Goal: Task Accomplishment & Management: Use online tool/utility

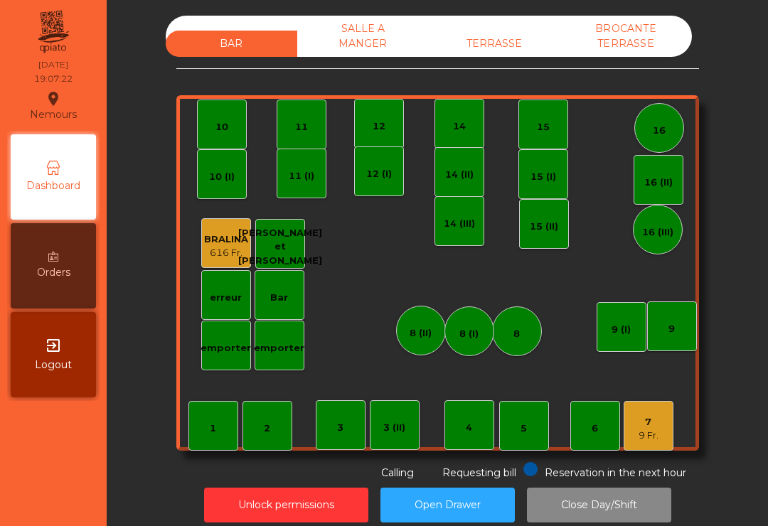
click at [658, 433] on div "9 Fr." at bounding box center [649, 436] width 20 height 14
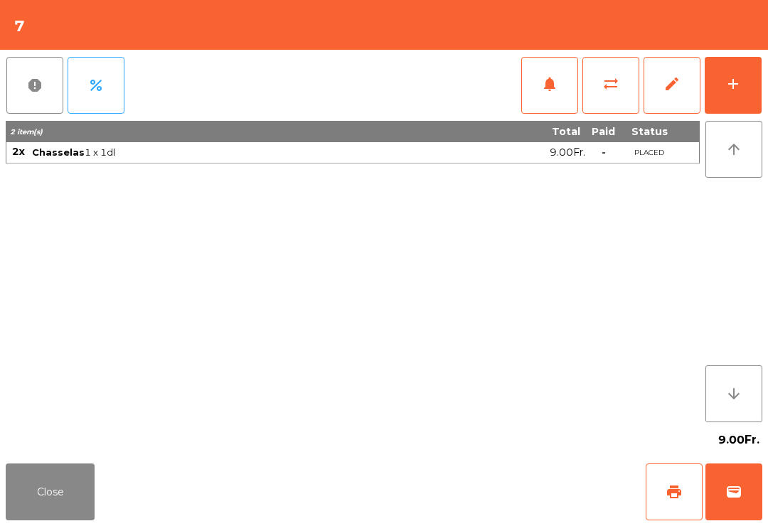
click at [615, 97] on button "sync_alt" at bounding box center [611, 85] width 57 height 57
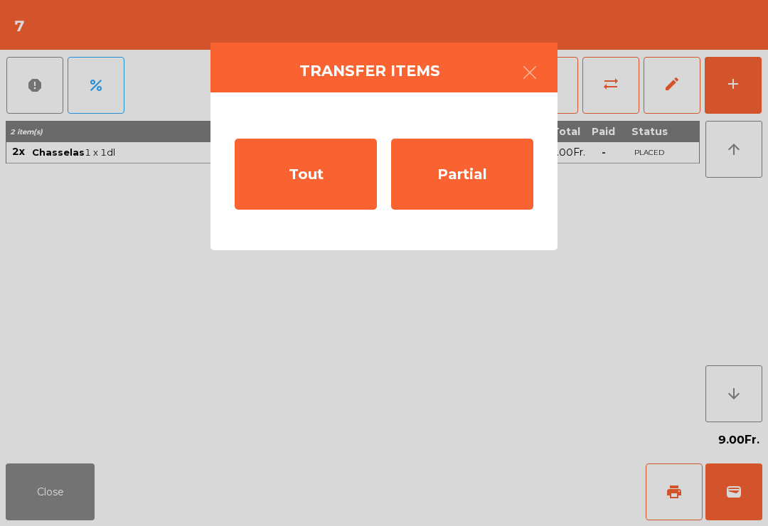
click at [308, 178] on div "Tout" at bounding box center [306, 174] width 142 height 71
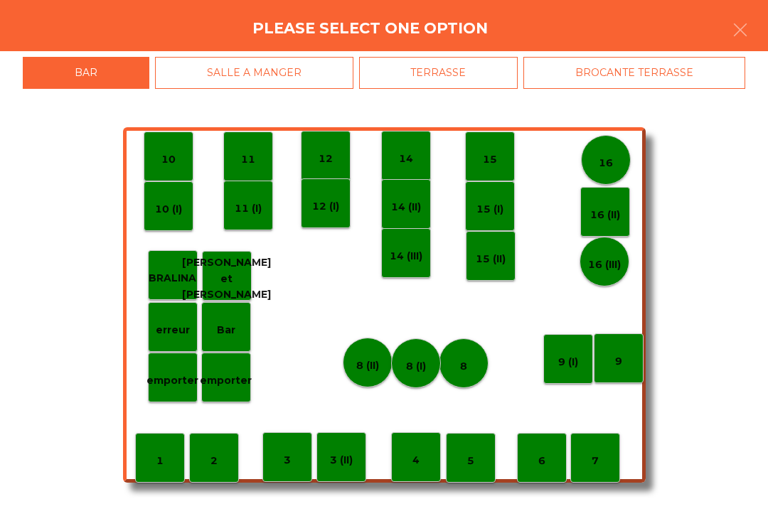
click at [228, 329] on p "Bar" at bounding box center [226, 330] width 18 height 16
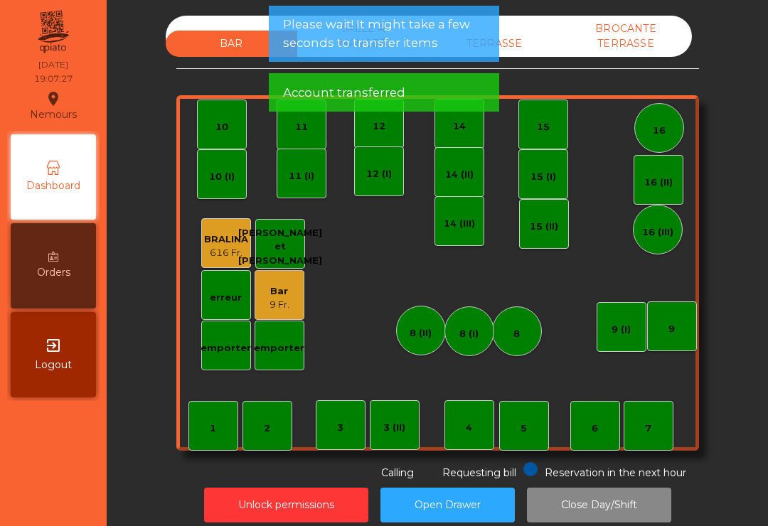
click at [641, 440] on div "7" at bounding box center [649, 426] width 50 height 50
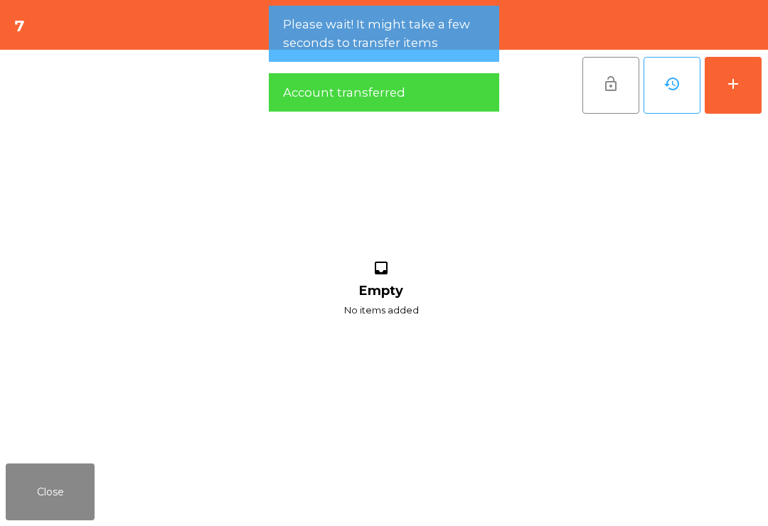
click at [745, 92] on button "add" at bounding box center [733, 85] width 57 height 57
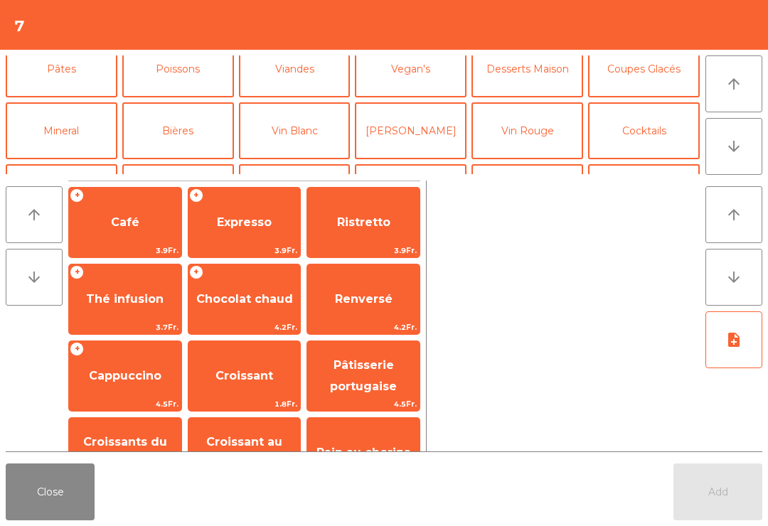
scroll to position [124, 0]
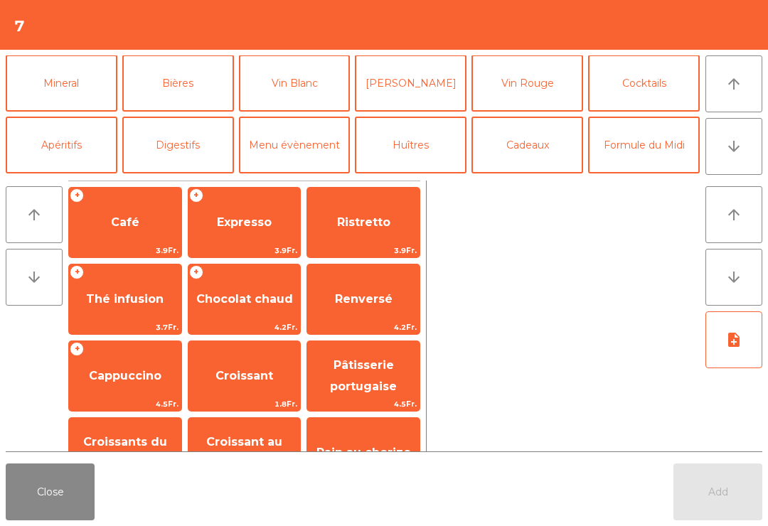
click at [82, 139] on button "Apéritifs" at bounding box center [62, 145] width 112 height 57
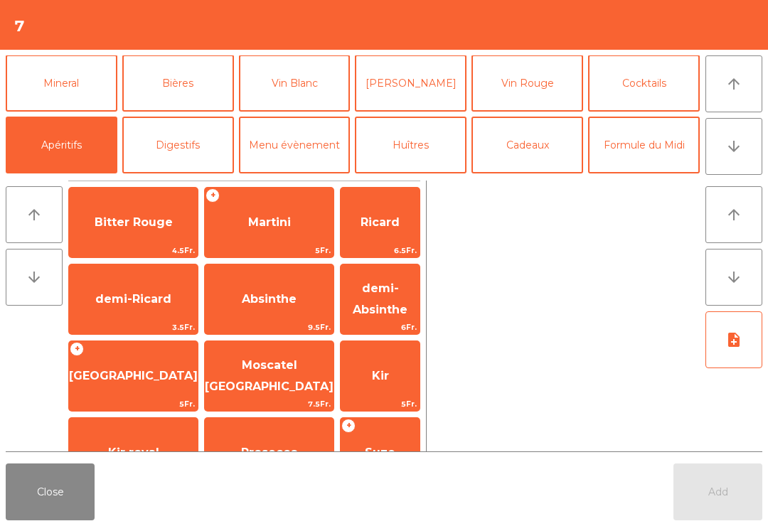
click at [250, 250] on span "5Fr." at bounding box center [269, 251] width 129 height 14
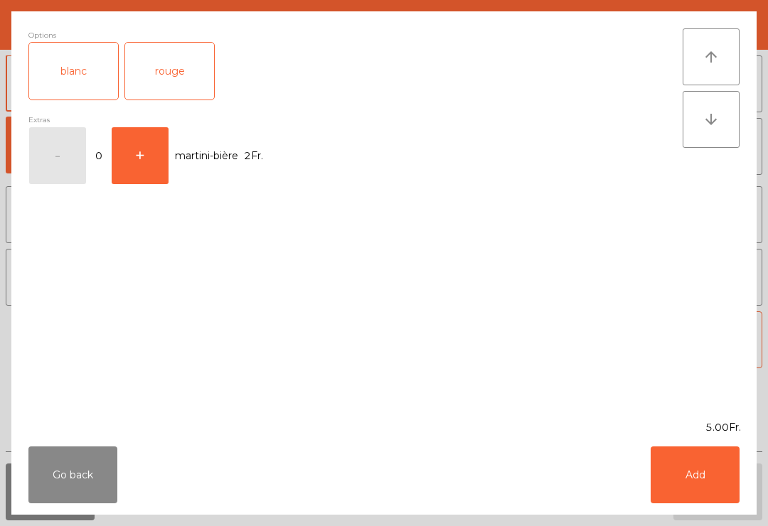
click at [169, 74] on div "rouge" at bounding box center [169, 71] width 89 height 57
click at [706, 500] on button "Add" at bounding box center [695, 475] width 89 height 57
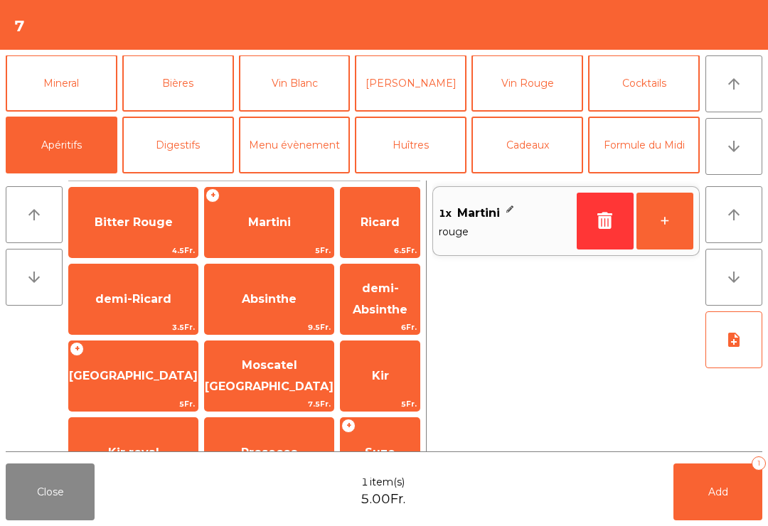
click at [211, 132] on button "Digestifs" at bounding box center [178, 145] width 112 height 57
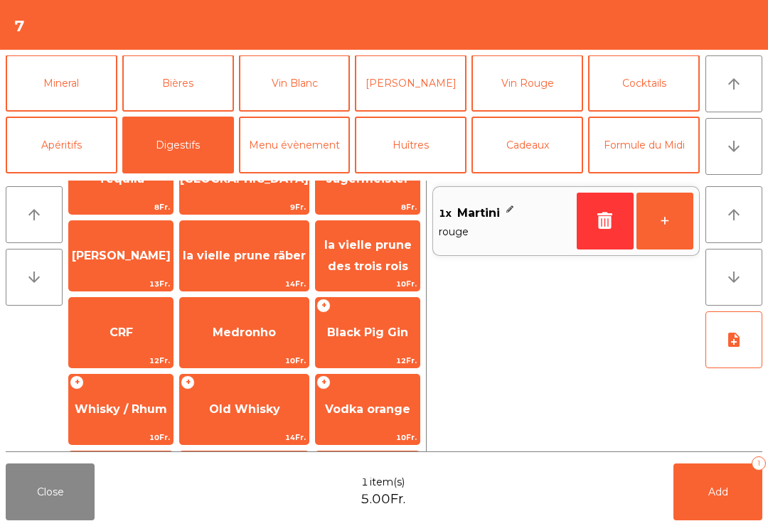
scroll to position [359, 0]
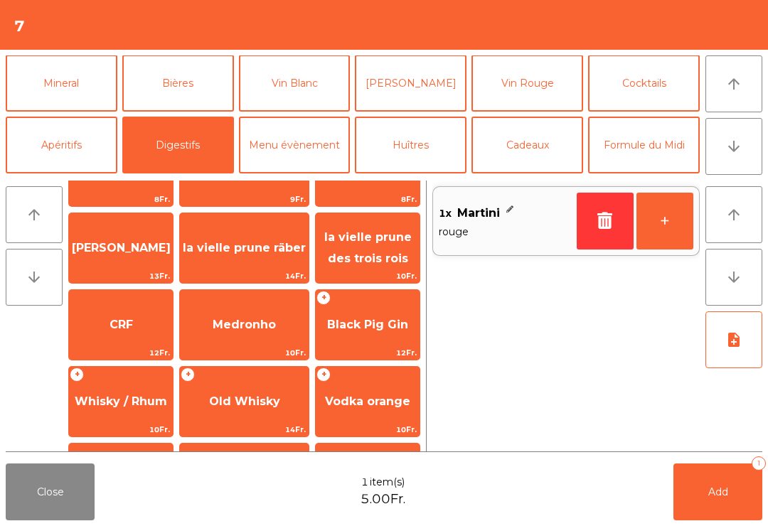
click at [265, 414] on span "Old Whisky" at bounding box center [244, 402] width 129 height 38
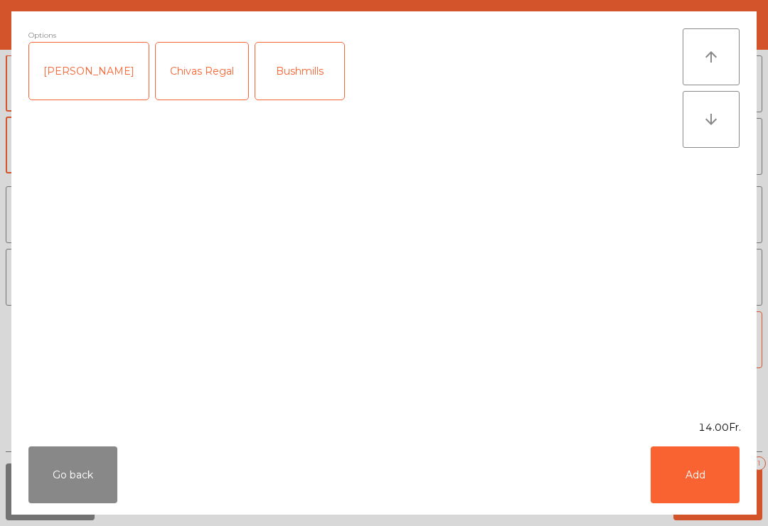
click at [48, 433] on div "14.00Fr." at bounding box center [384, 427] width 746 height 15
click at [95, 488] on button "Go back" at bounding box center [72, 475] width 89 height 57
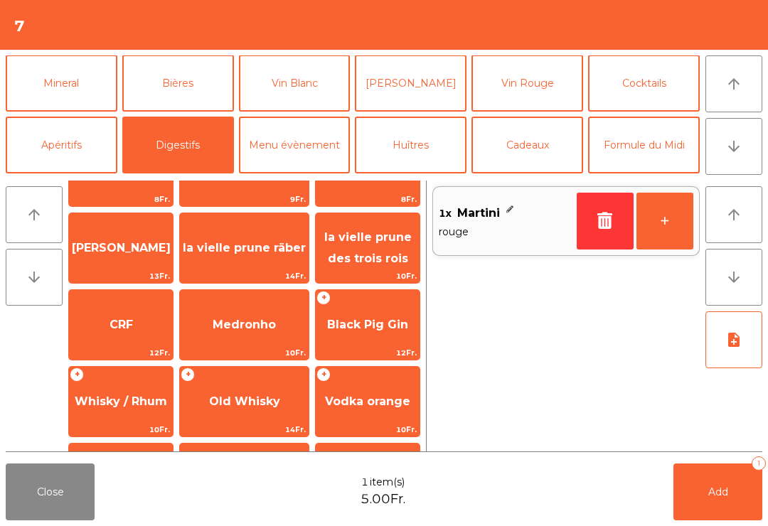
click at [156, 418] on span "Whisky / Rhum" at bounding box center [121, 402] width 104 height 38
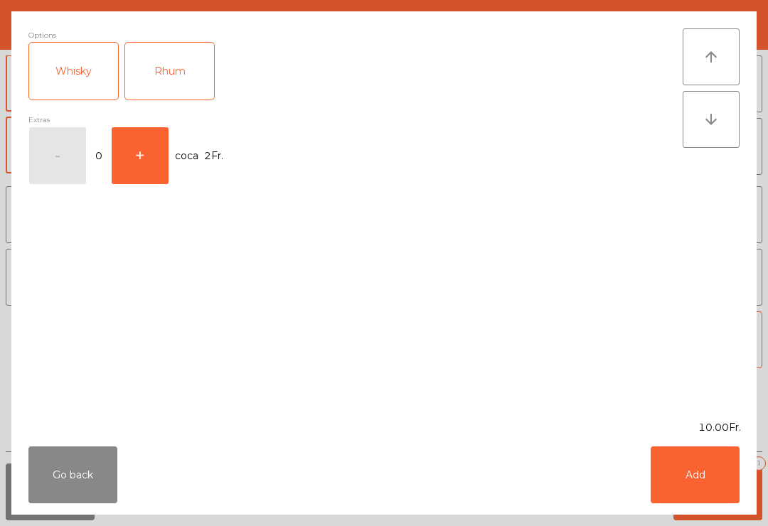
click at [145, 148] on button "+" at bounding box center [140, 155] width 57 height 57
click at [713, 464] on button "Add" at bounding box center [695, 475] width 89 height 57
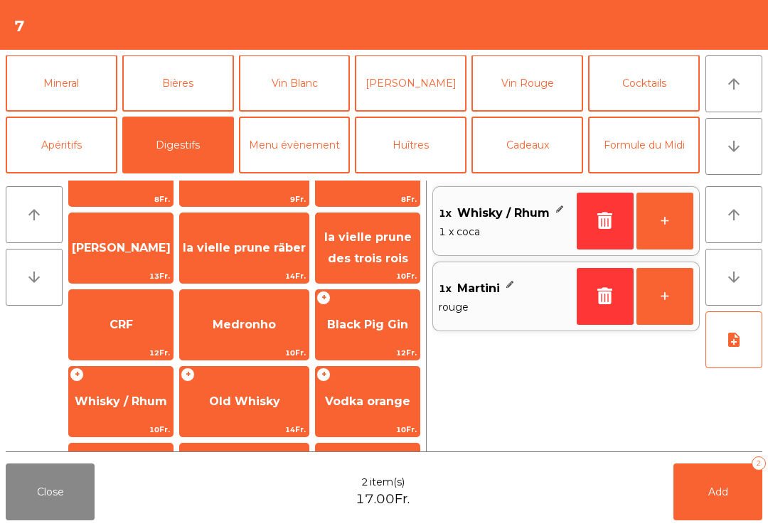
click at [730, 509] on button "Add 2" at bounding box center [718, 492] width 89 height 57
